Goal: Transaction & Acquisition: Purchase product/service

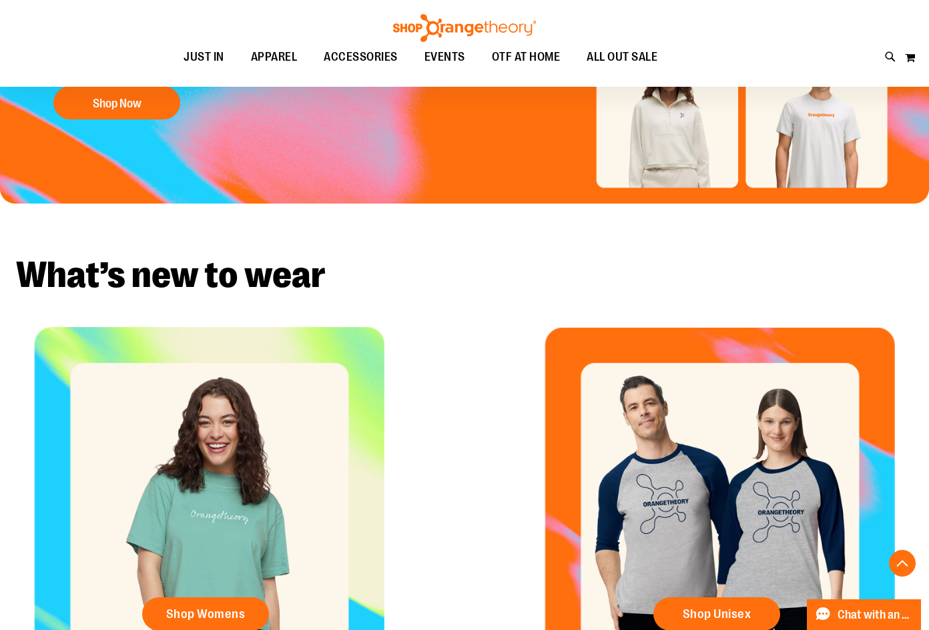
scroll to position [600, 0]
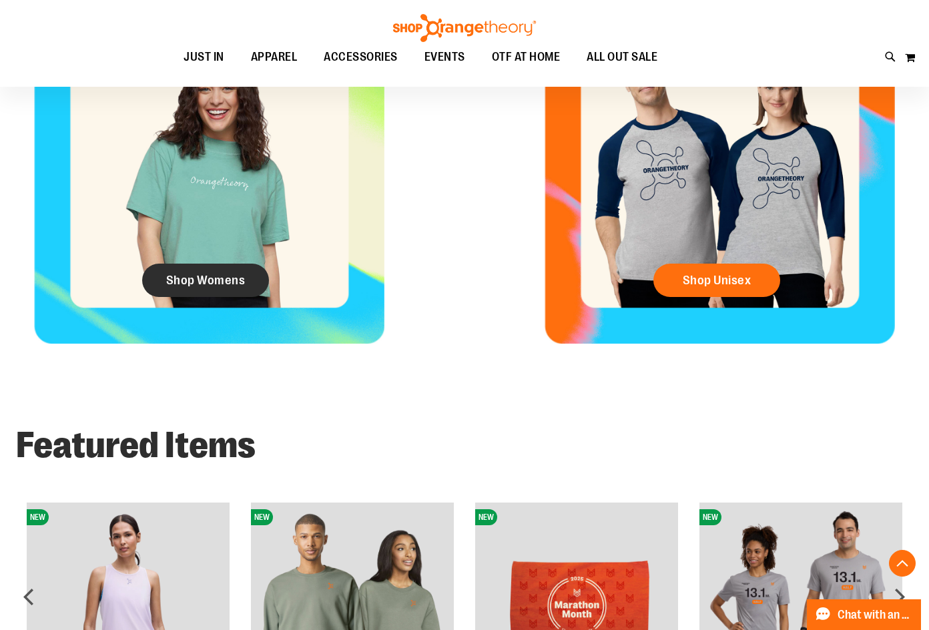
type input "**********"
click at [213, 266] on link "Shop Womens" at bounding box center [205, 280] width 127 height 33
